Goal: Ask a question

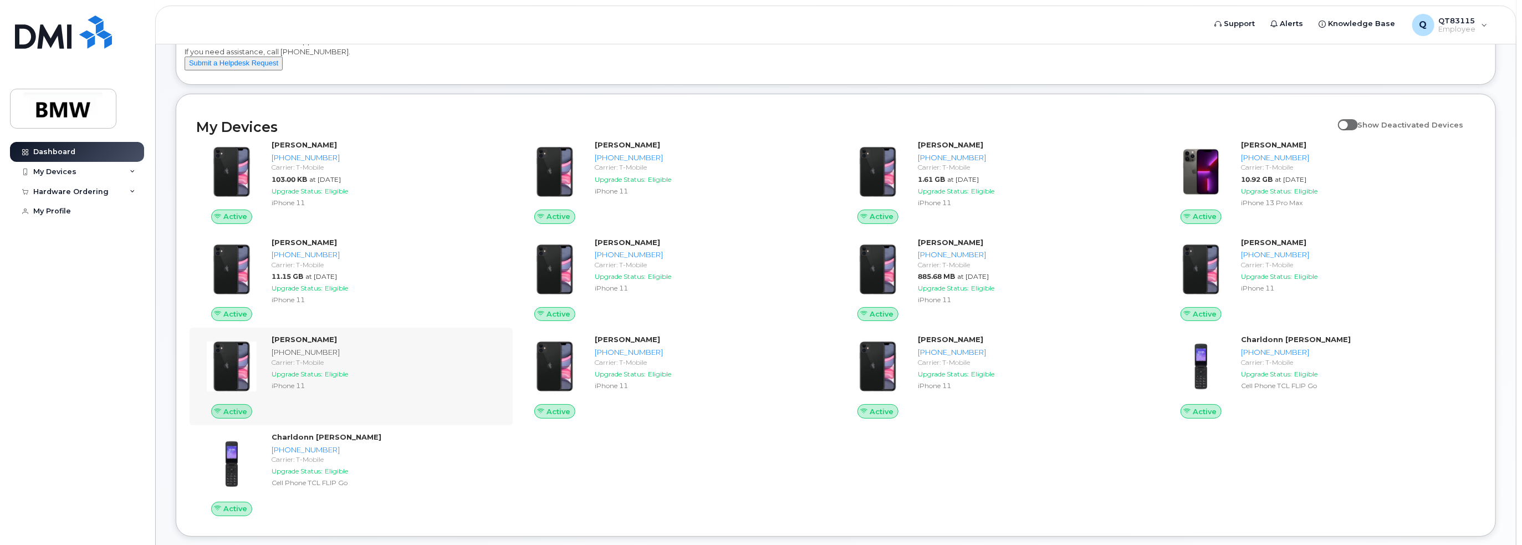
scroll to position [111, 0]
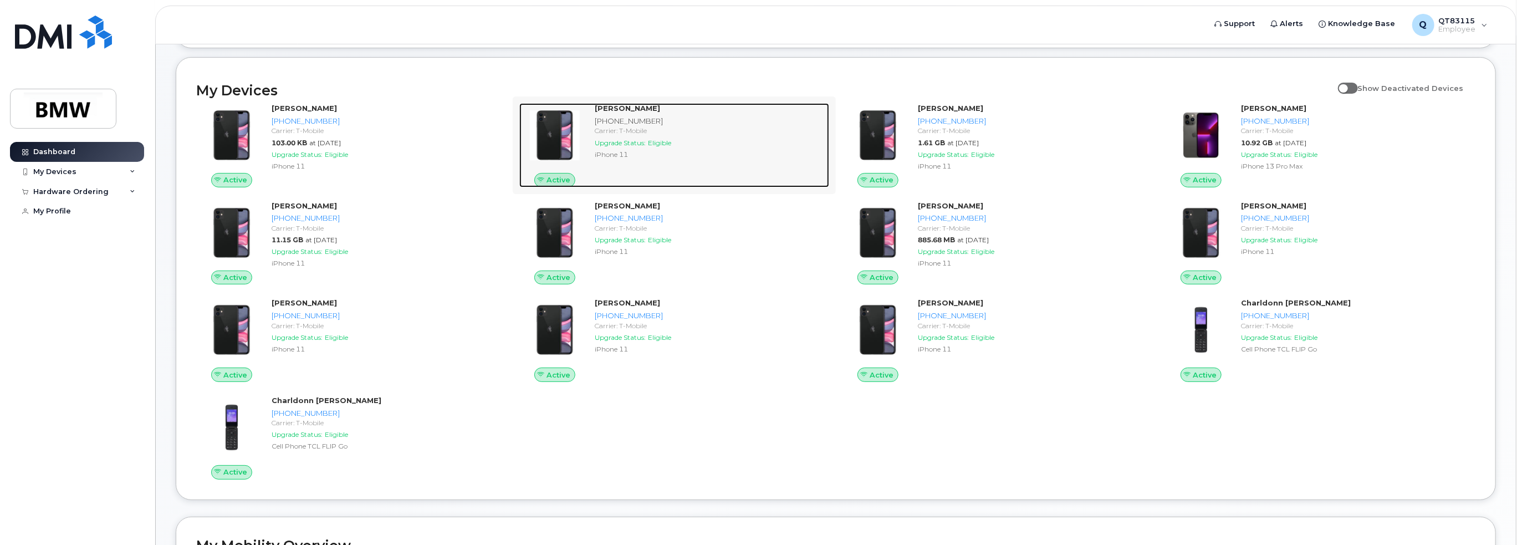
click at [628, 113] on strong "[PERSON_NAME]" at bounding box center [627, 108] width 65 height 9
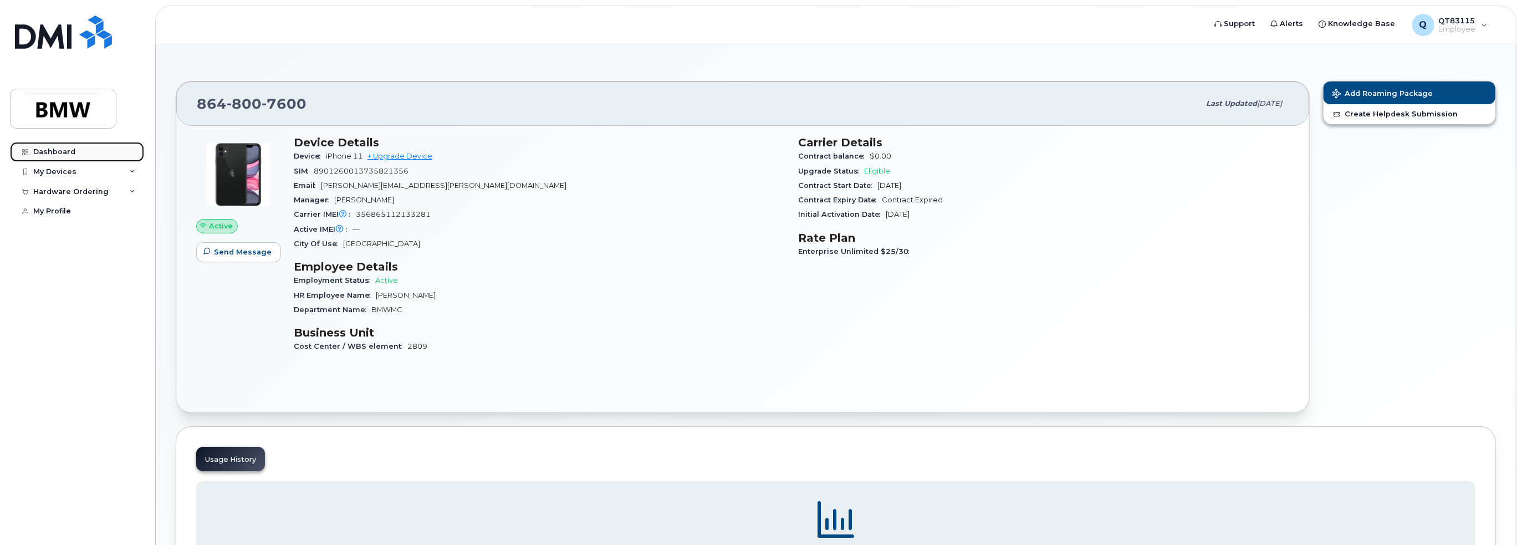
click at [62, 154] on div "Dashboard" at bounding box center [54, 151] width 42 height 9
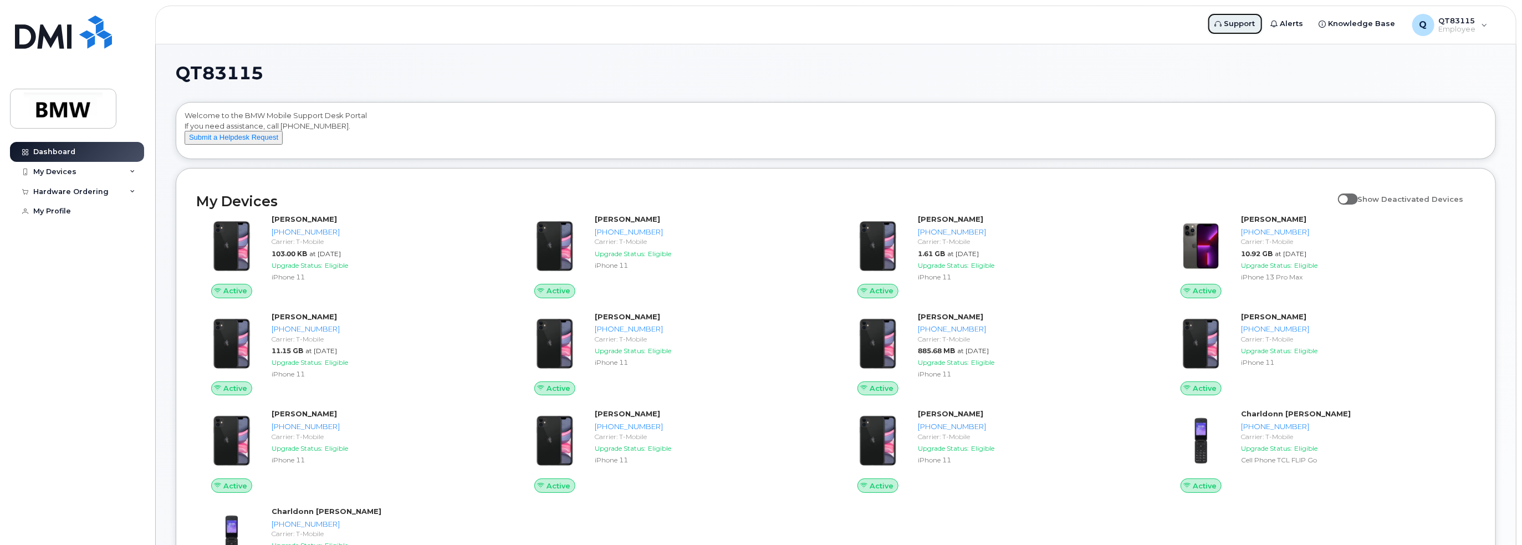
click at [1238, 28] on span "Support" at bounding box center [1240, 23] width 31 height 11
